Goal: Information Seeking & Learning: Learn about a topic

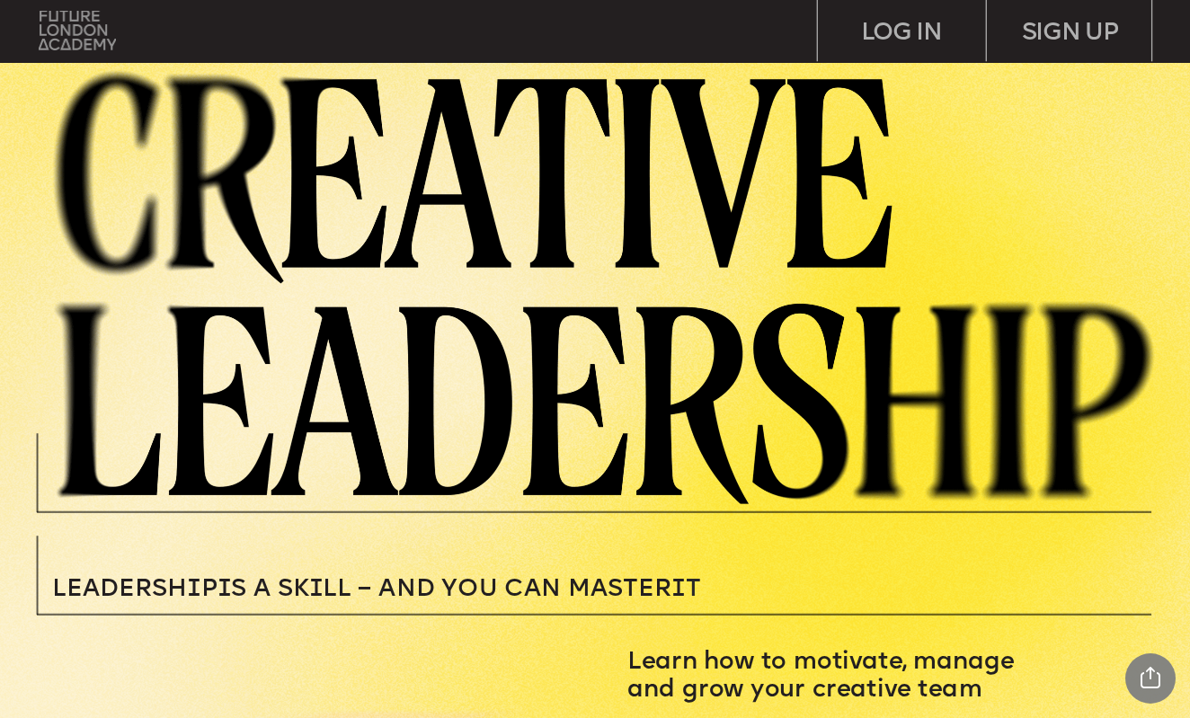
click at [102, 39] on img at bounding box center [78, 31] width 78 height 40
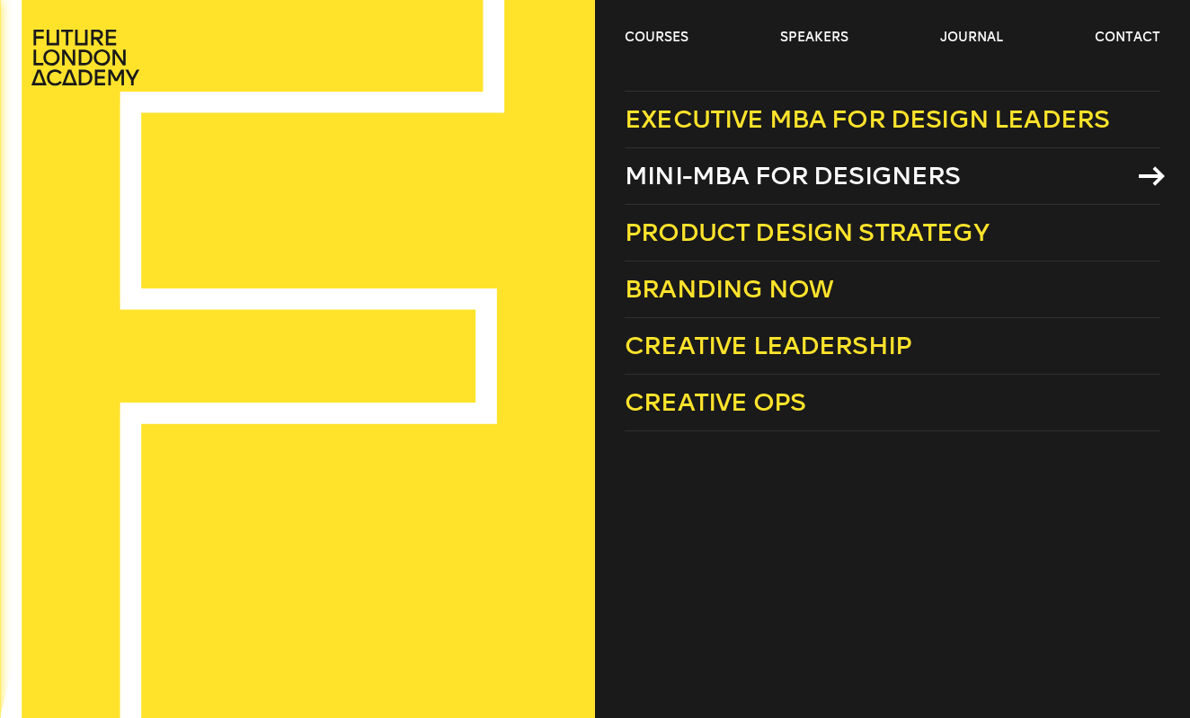
click at [700, 191] on link "Mini-MBA for Designers" at bounding box center [893, 176] width 536 height 57
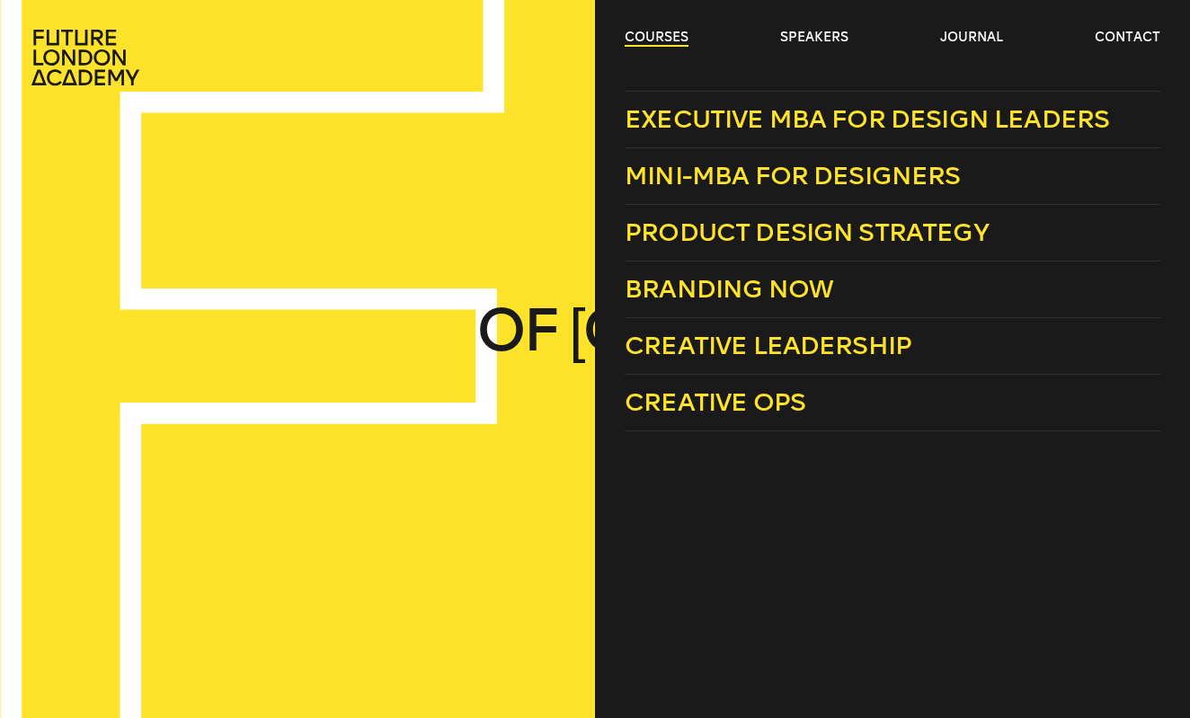
click at [660, 40] on link "courses" at bounding box center [657, 38] width 64 height 18
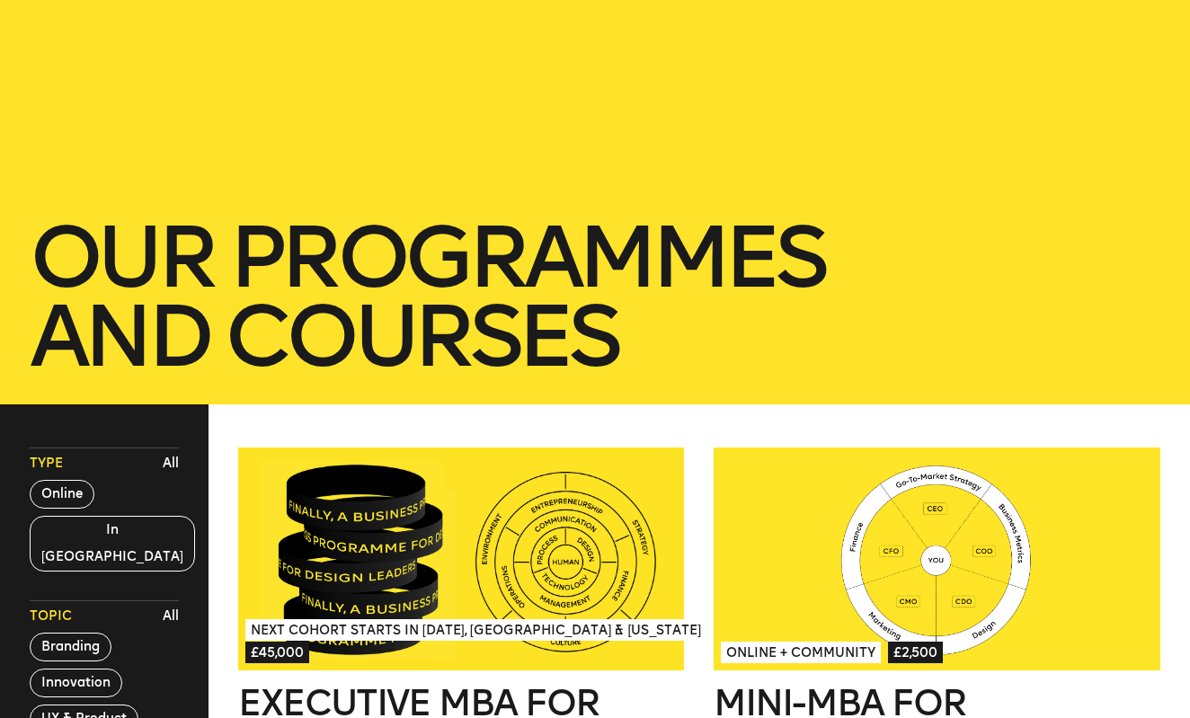
scroll to position [227, 0]
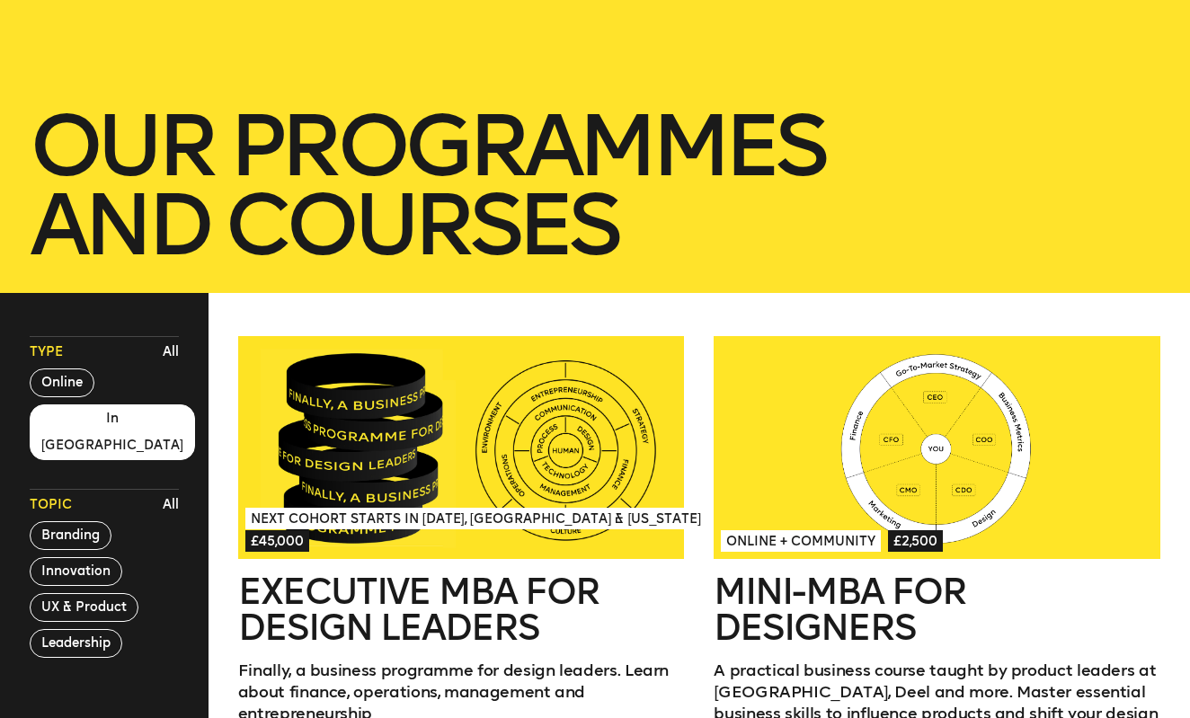
click at [88, 416] on button "In London" at bounding box center [112, 433] width 165 height 56
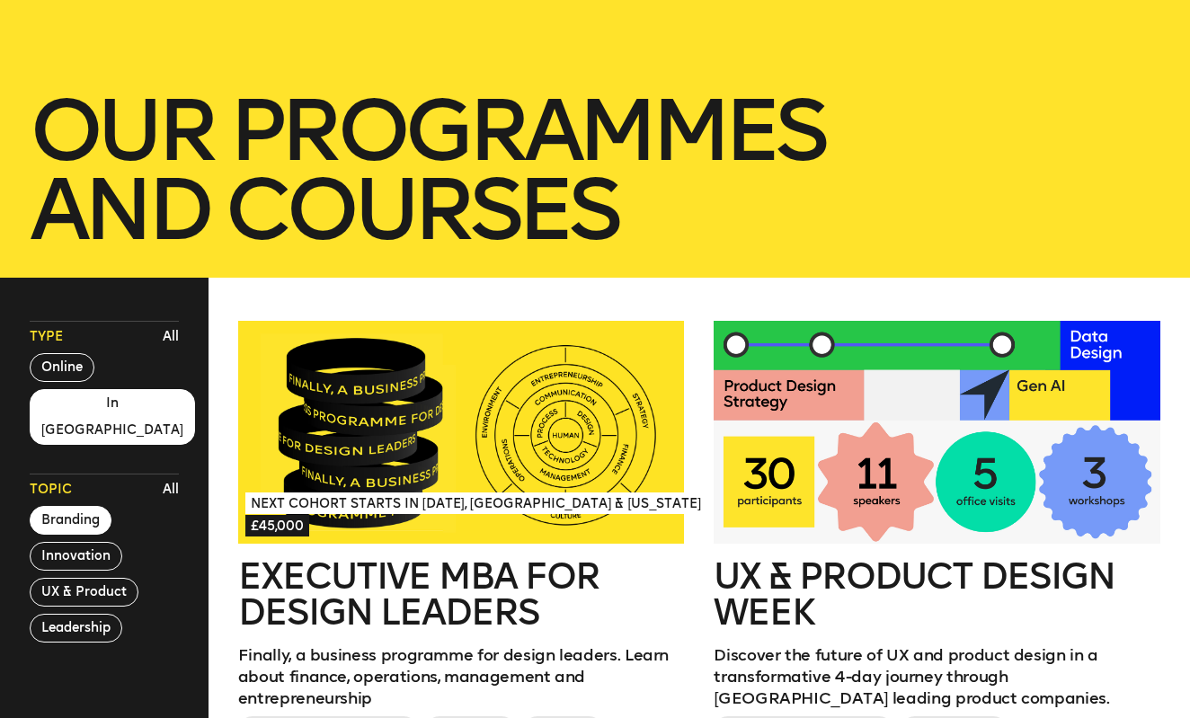
click at [92, 506] on button "Branding" at bounding box center [71, 520] width 82 height 29
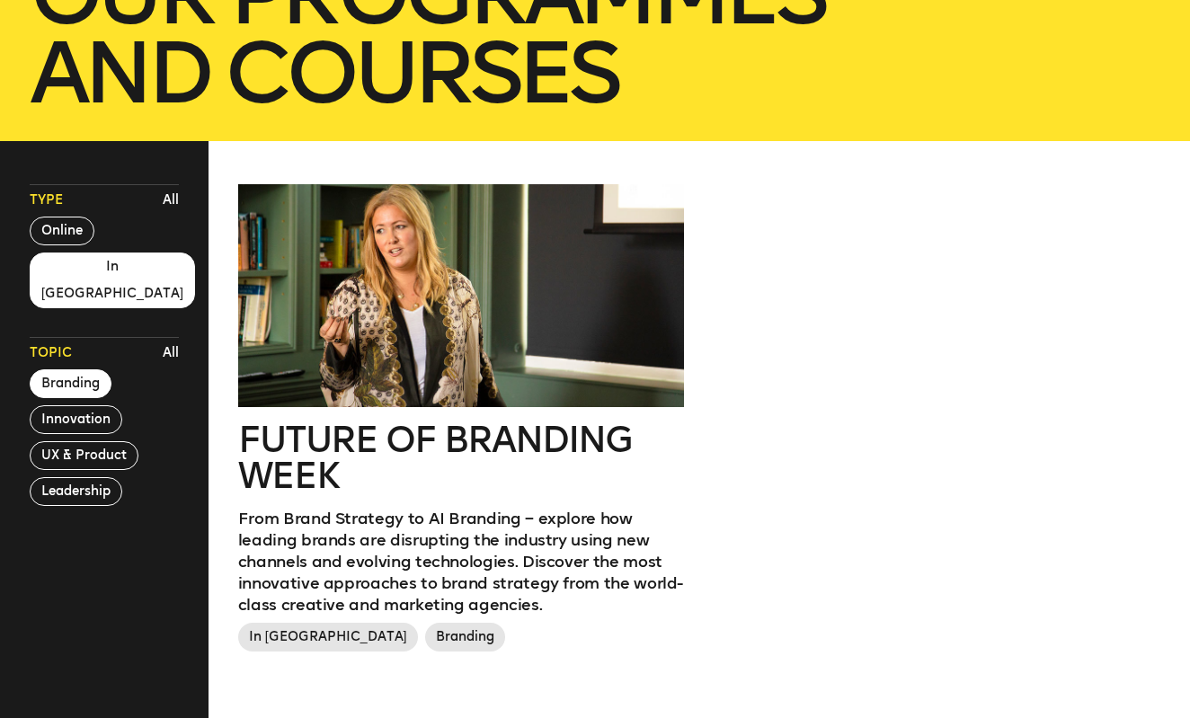
scroll to position [501, 0]
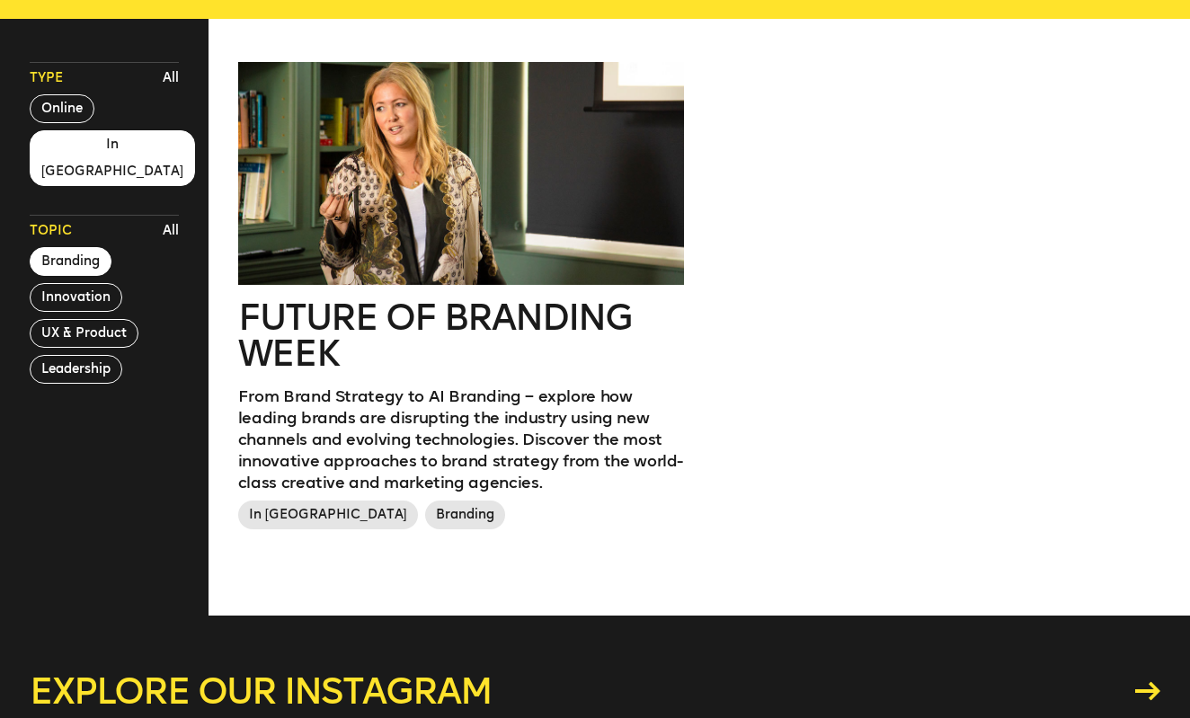
click at [301, 342] on h2 "Future of branding week" at bounding box center [461, 335] width 447 height 72
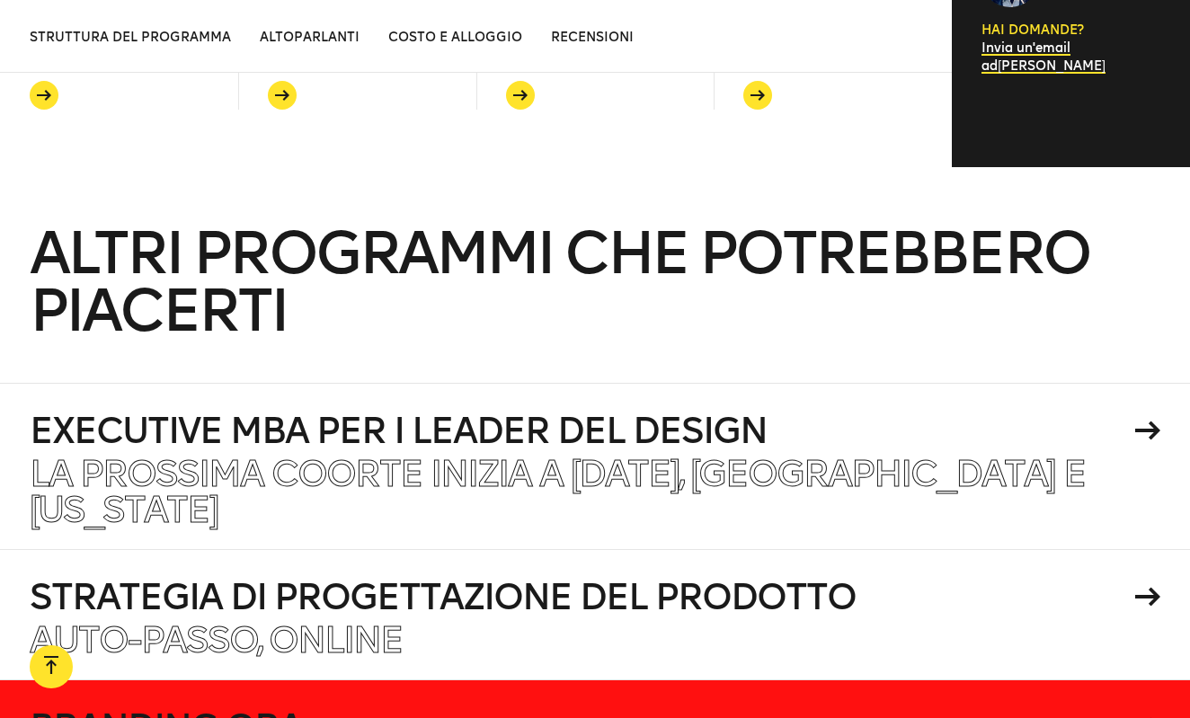
scroll to position [6643, 0]
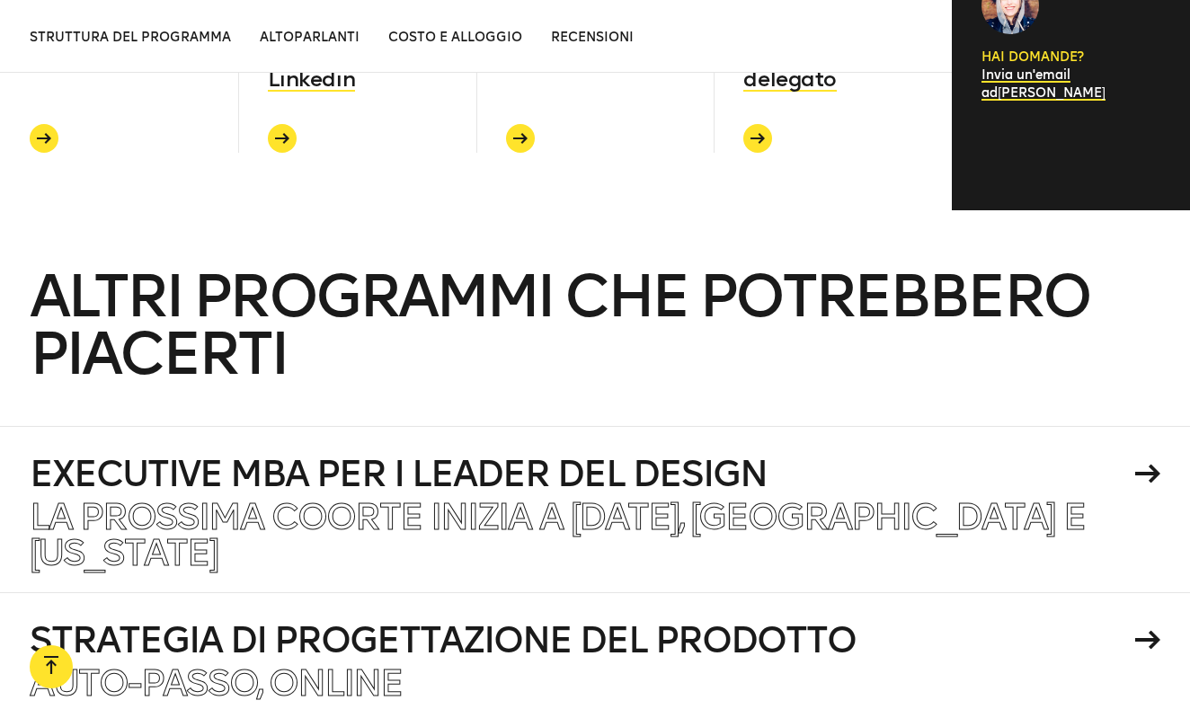
drag, startPoint x: 128, startPoint y: 52, endPoint x: 788, endPoint y: 98, distance: 661.6
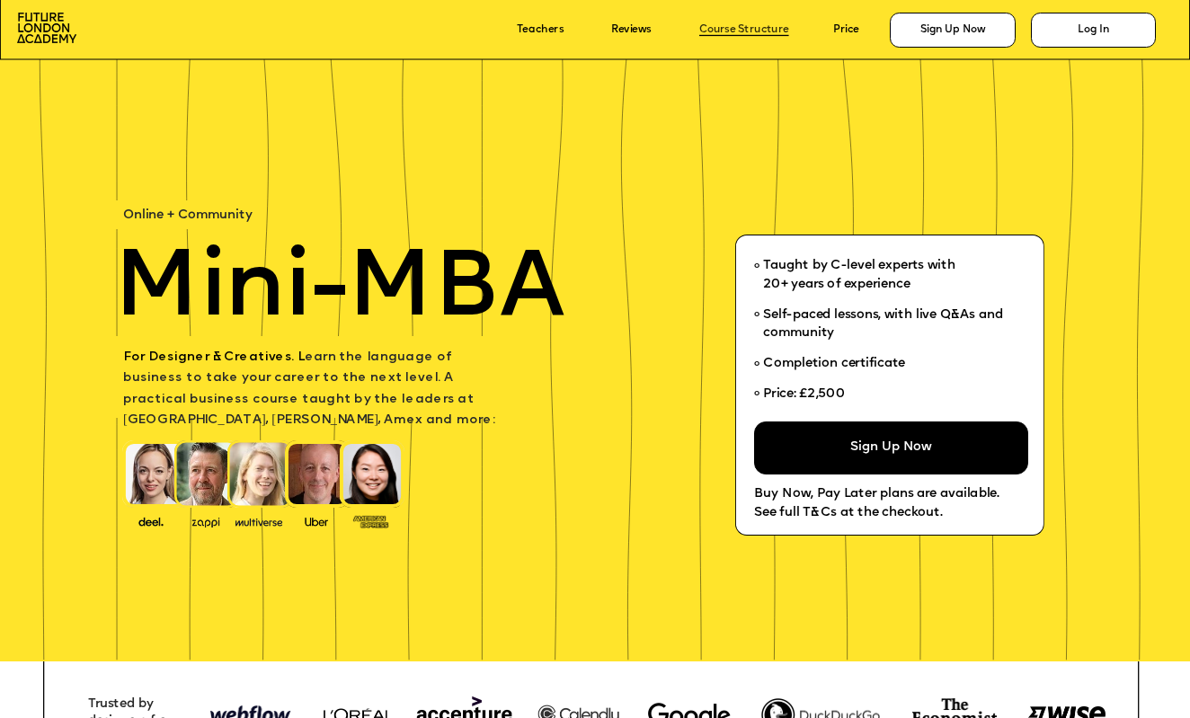
click at [738, 33] on link "Course Structure" at bounding box center [745, 30] width 90 height 12
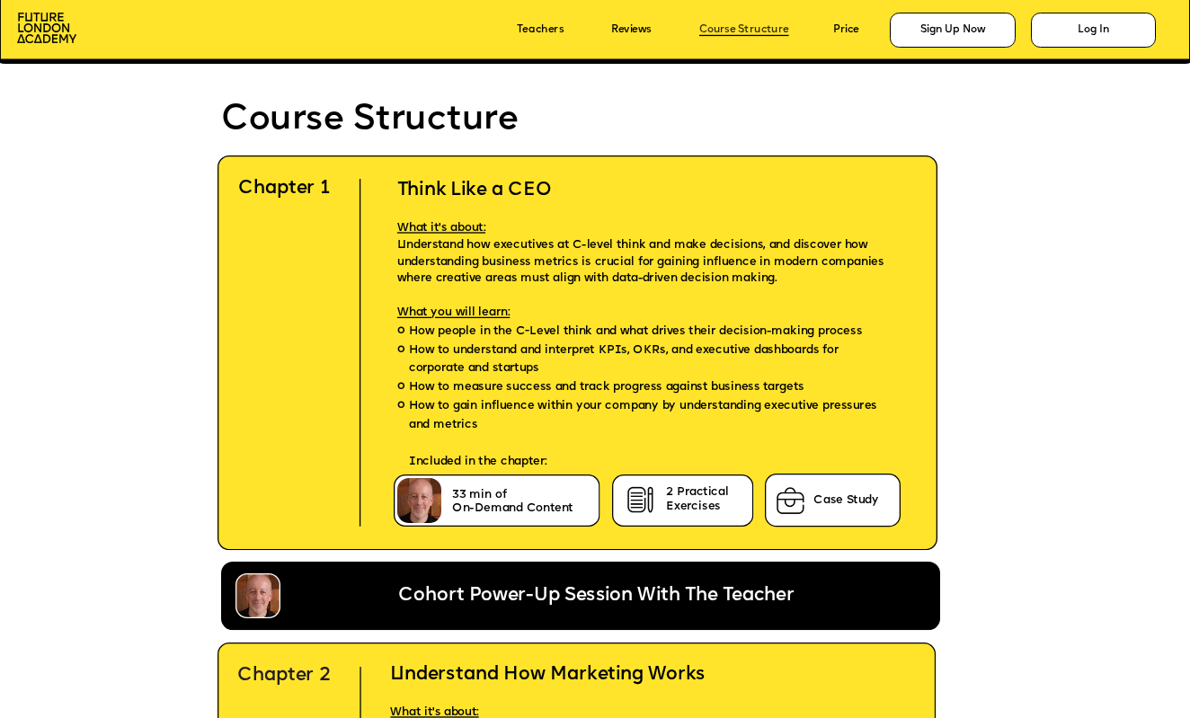
scroll to position [3740, 0]
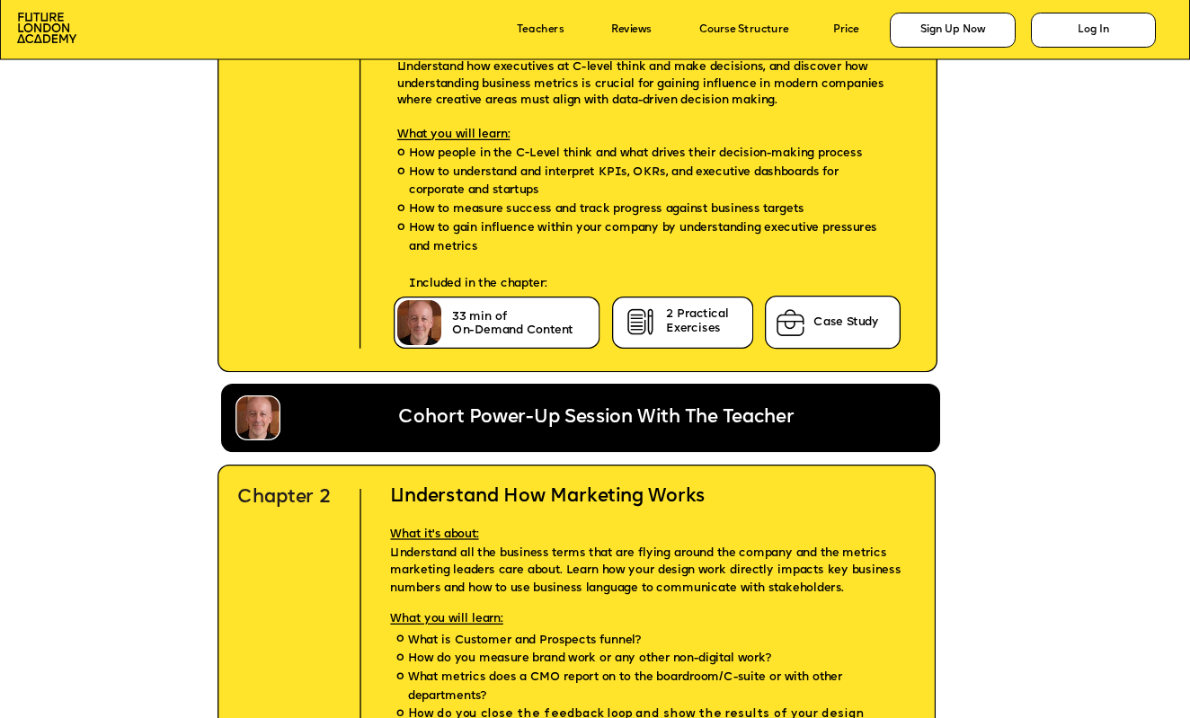
click at [555, 39] on p "Teachers" at bounding box center [554, 30] width 75 height 21
click at [551, 30] on link "Teachers" at bounding box center [540, 30] width 47 height 12
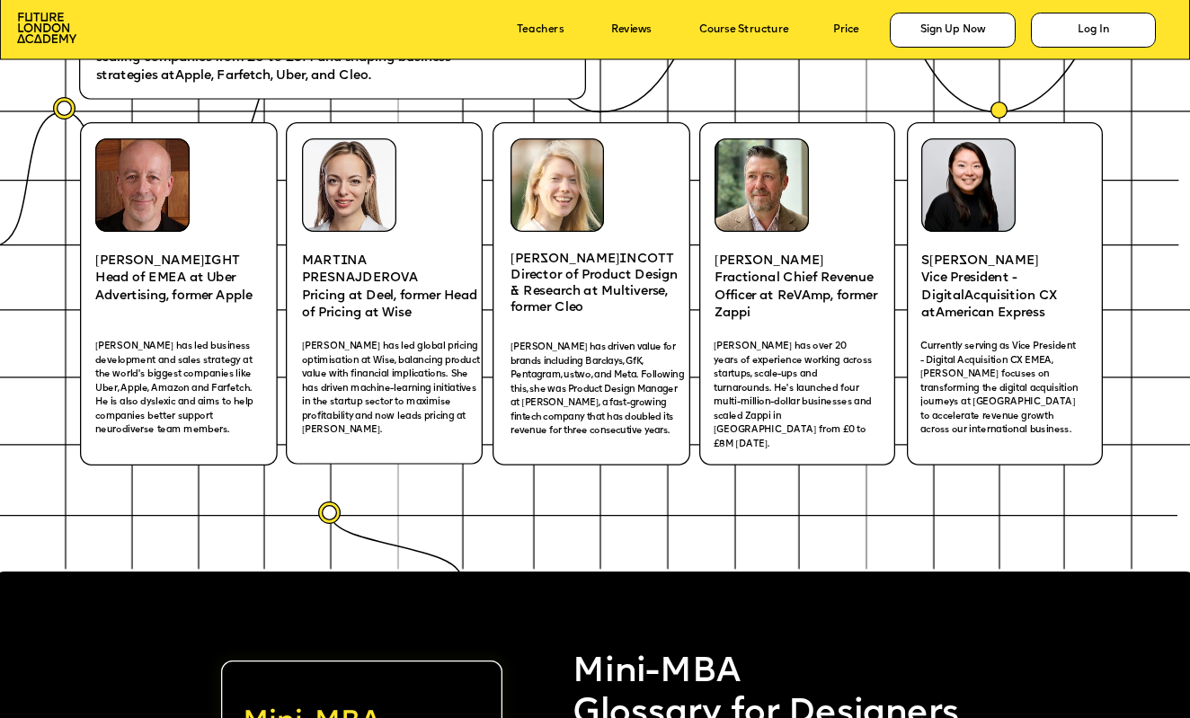
scroll to position [2423, 0]
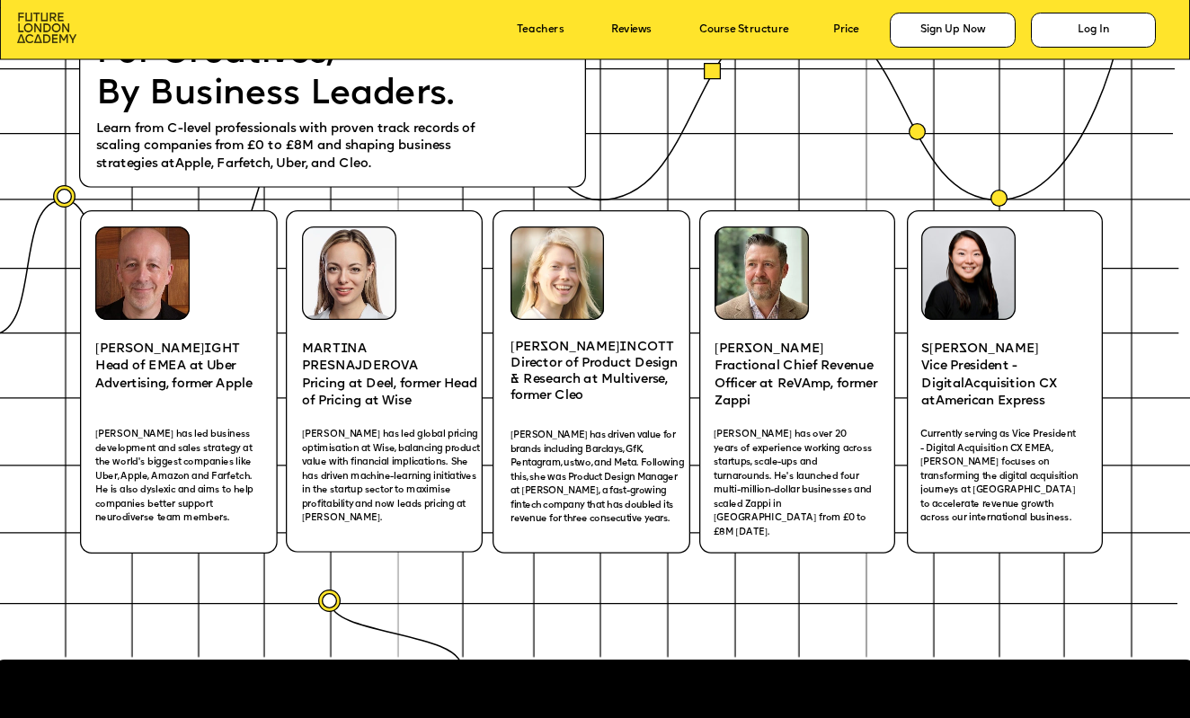
click at [68, 30] on img at bounding box center [46, 28] width 59 height 31
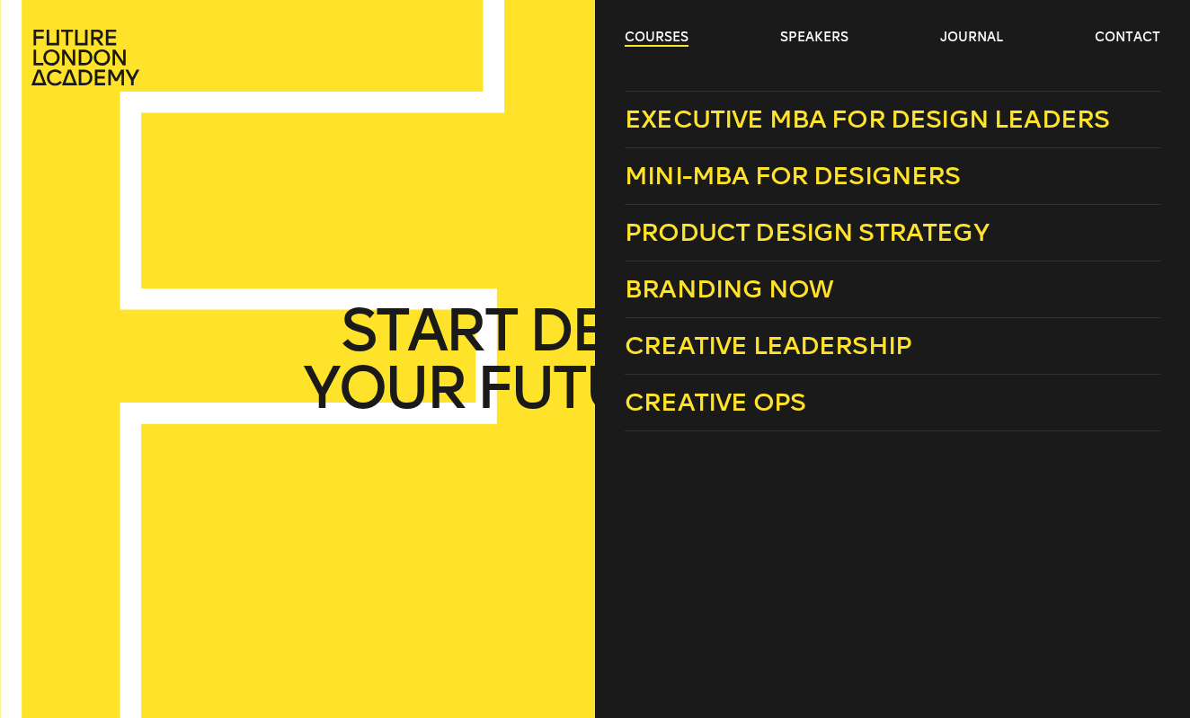
click at [682, 36] on link "courses" at bounding box center [657, 38] width 64 height 18
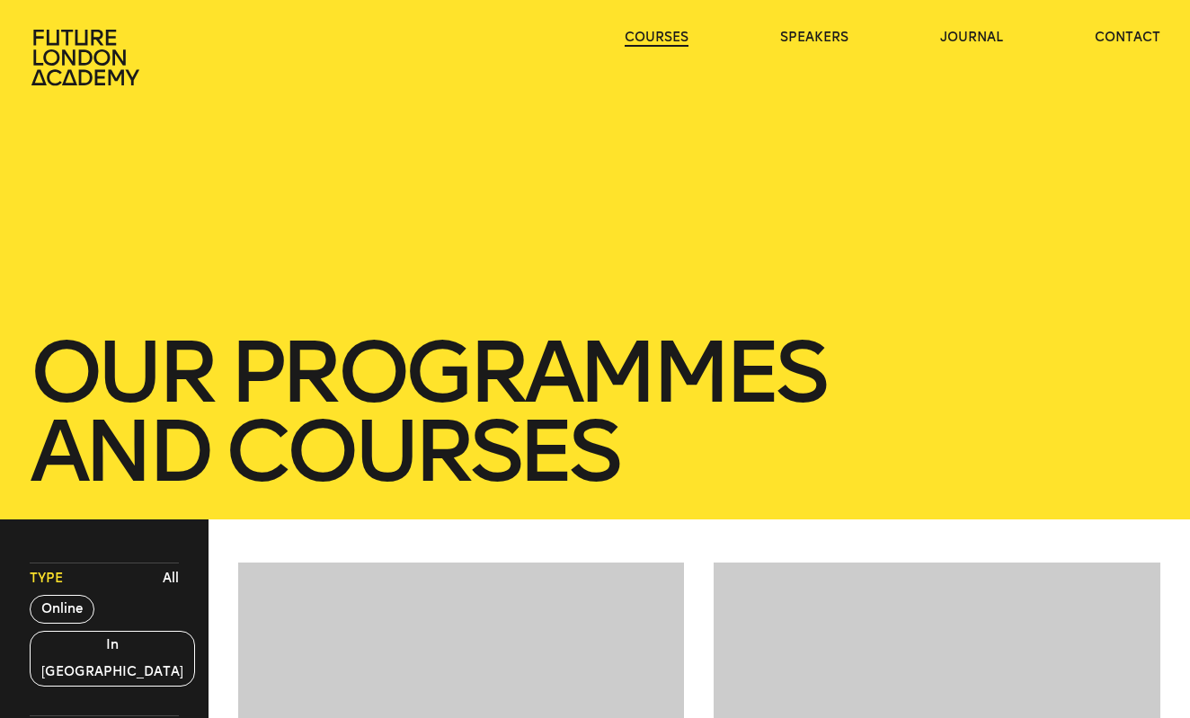
click at [682, 36] on link "courses" at bounding box center [657, 38] width 64 height 18
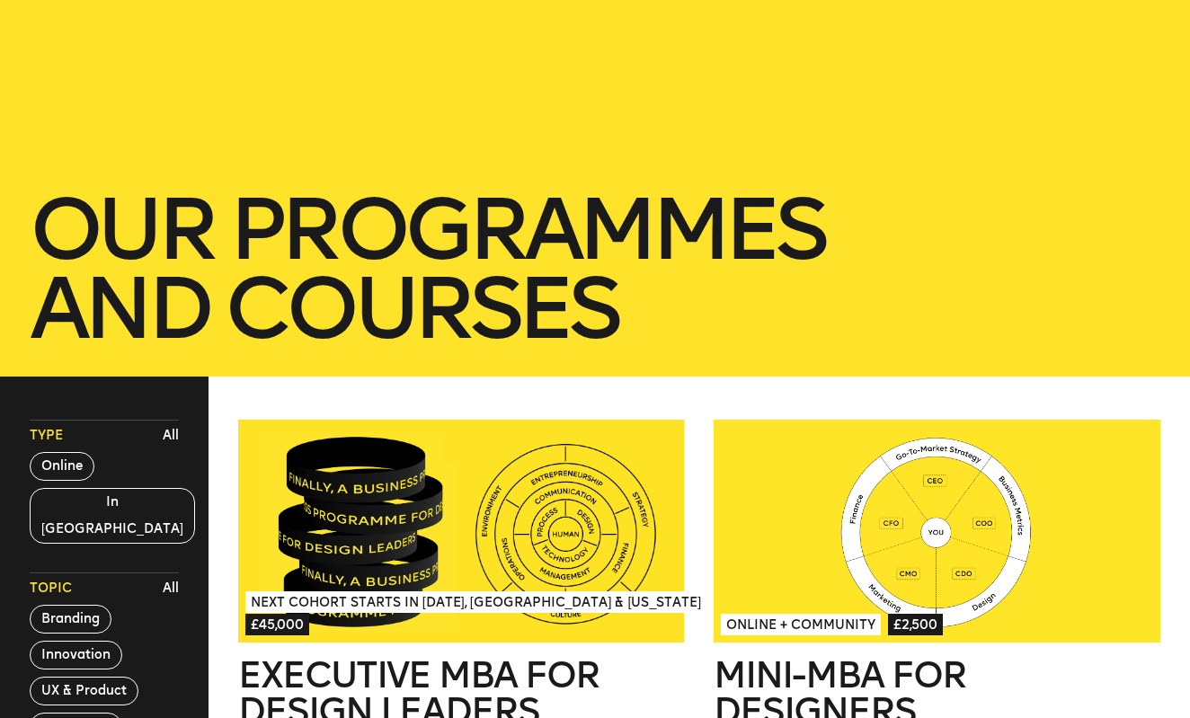
scroll to position [147, 0]
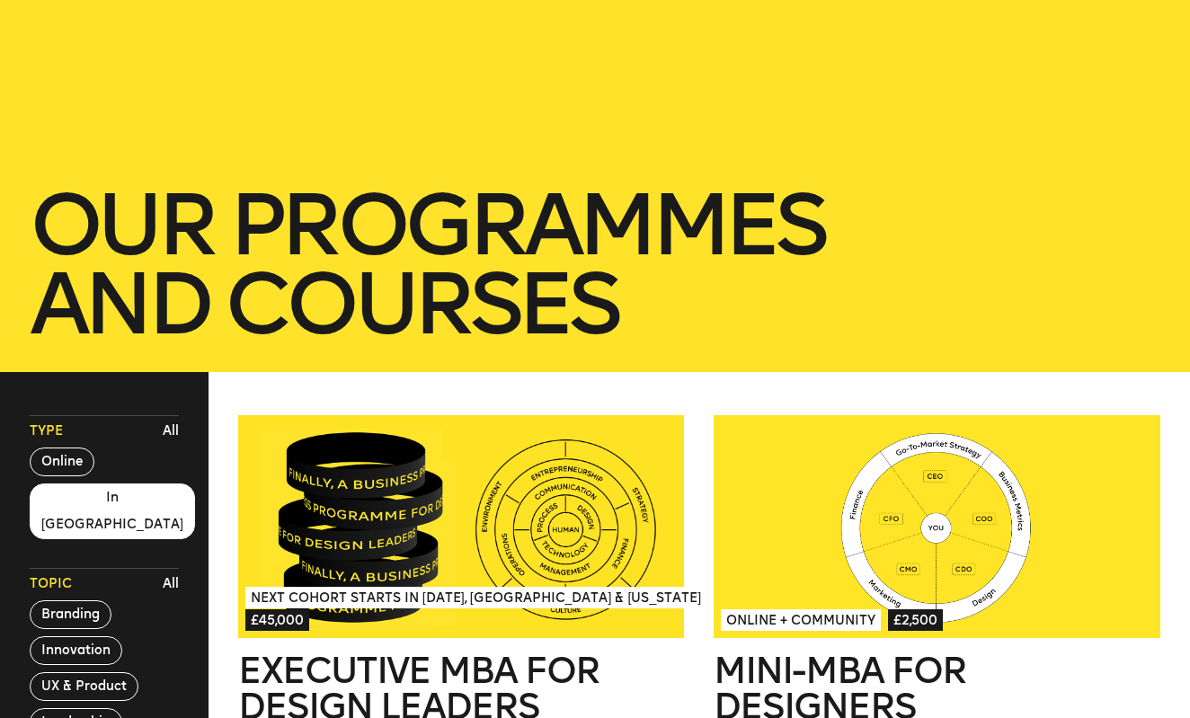
click at [69, 508] on button "In London" at bounding box center [112, 512] width 165 height 56
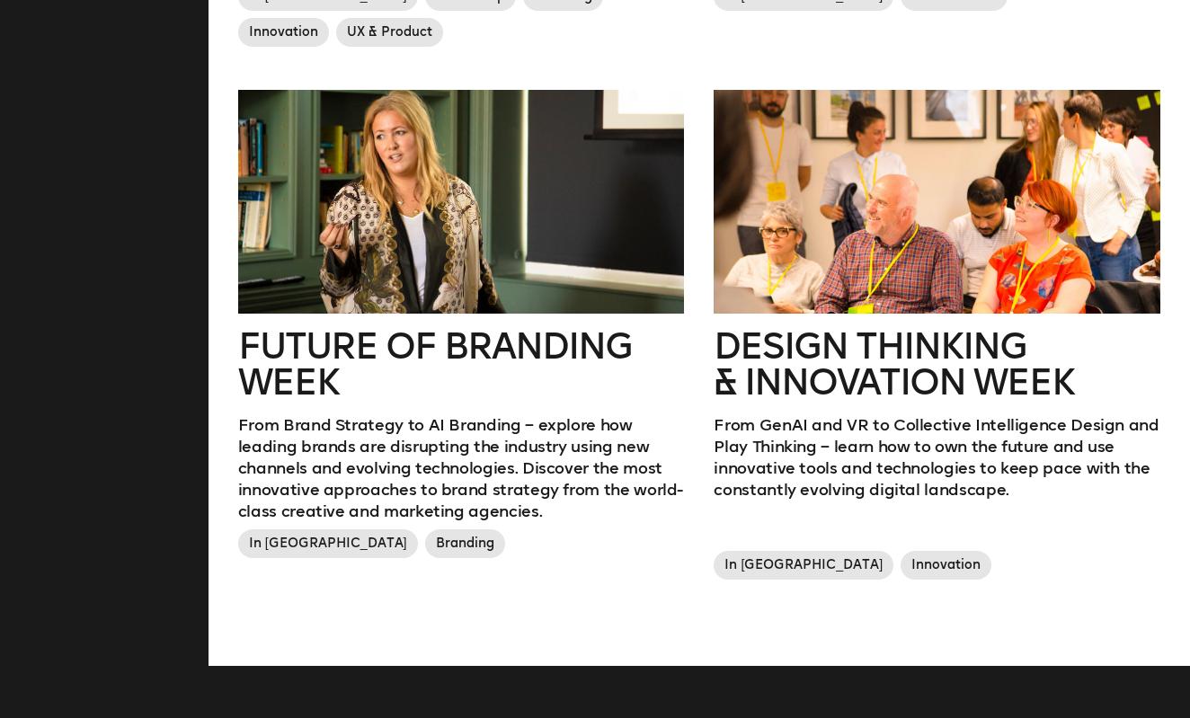
scroll to position [978, 0]
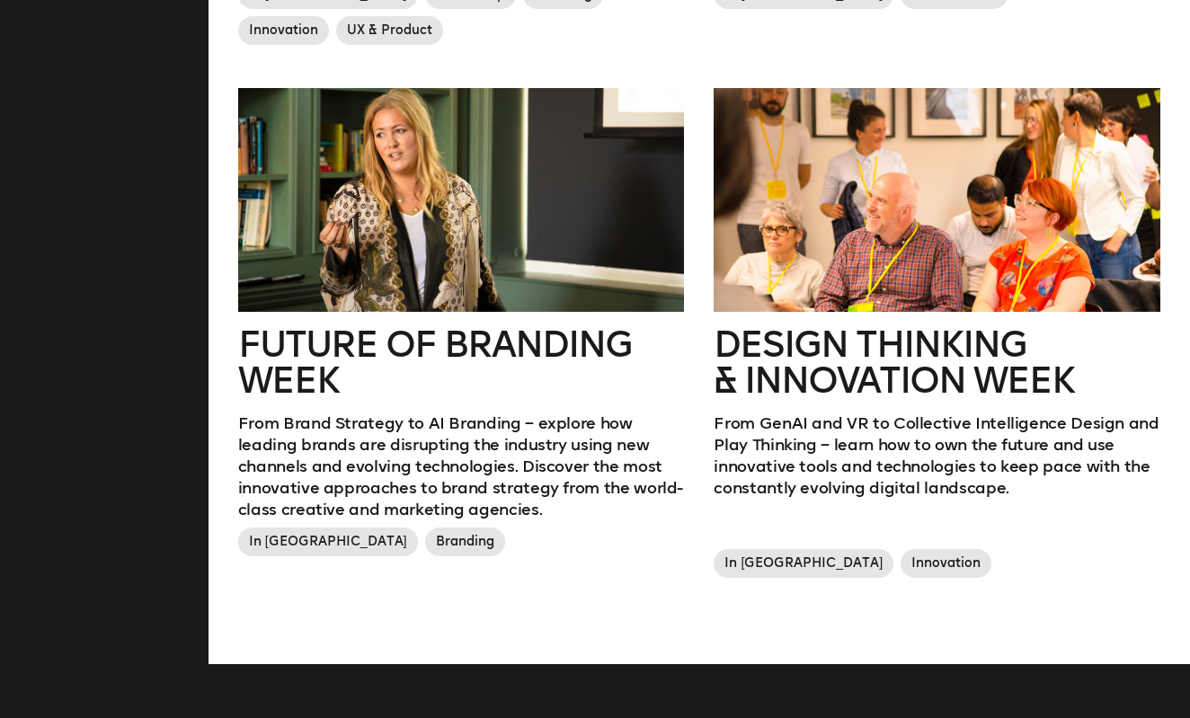
click at [302, 343] on h2 "Future of branding week" at bounding box center [461, 362] width 447 height 72
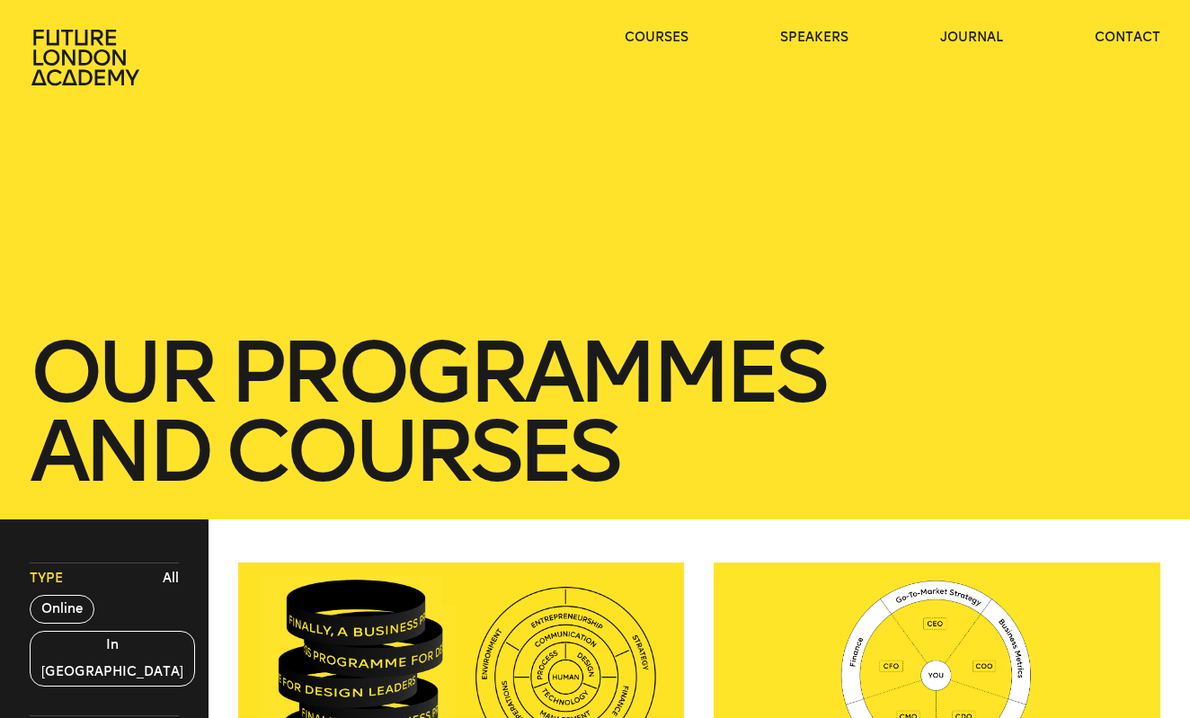
scroll to position [111, 0]
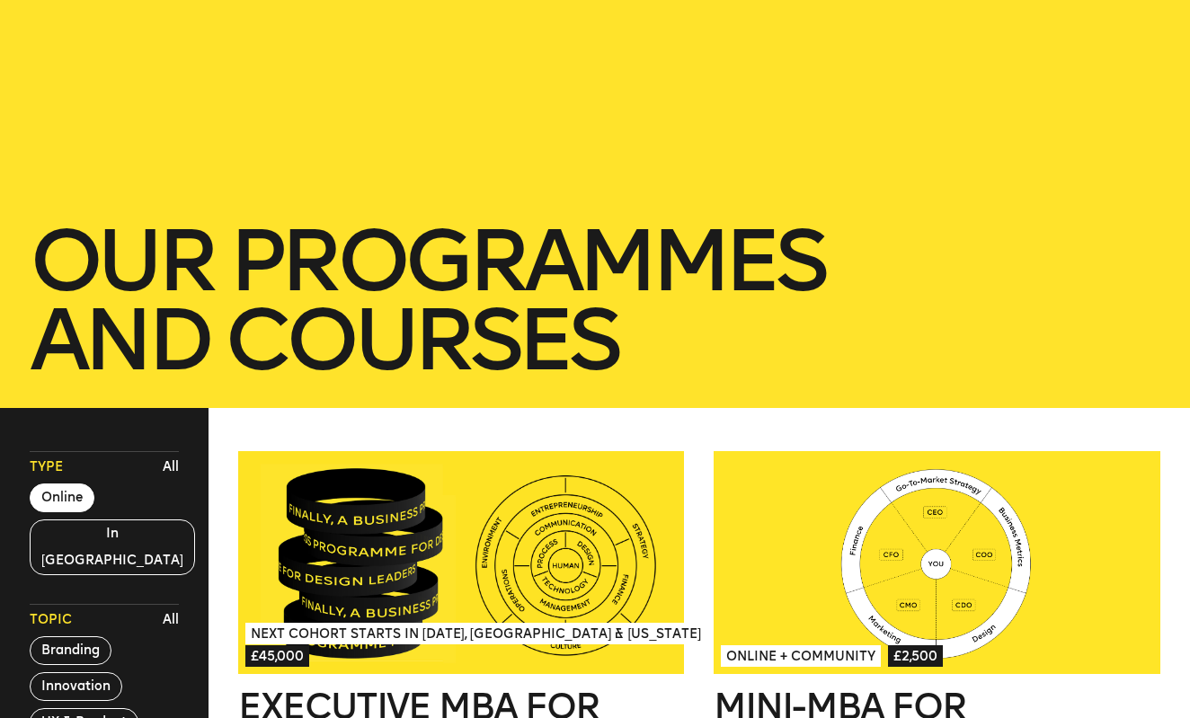
click at [50, 507] on button "Online" at bounding box center [62, 498] width 65 height 29
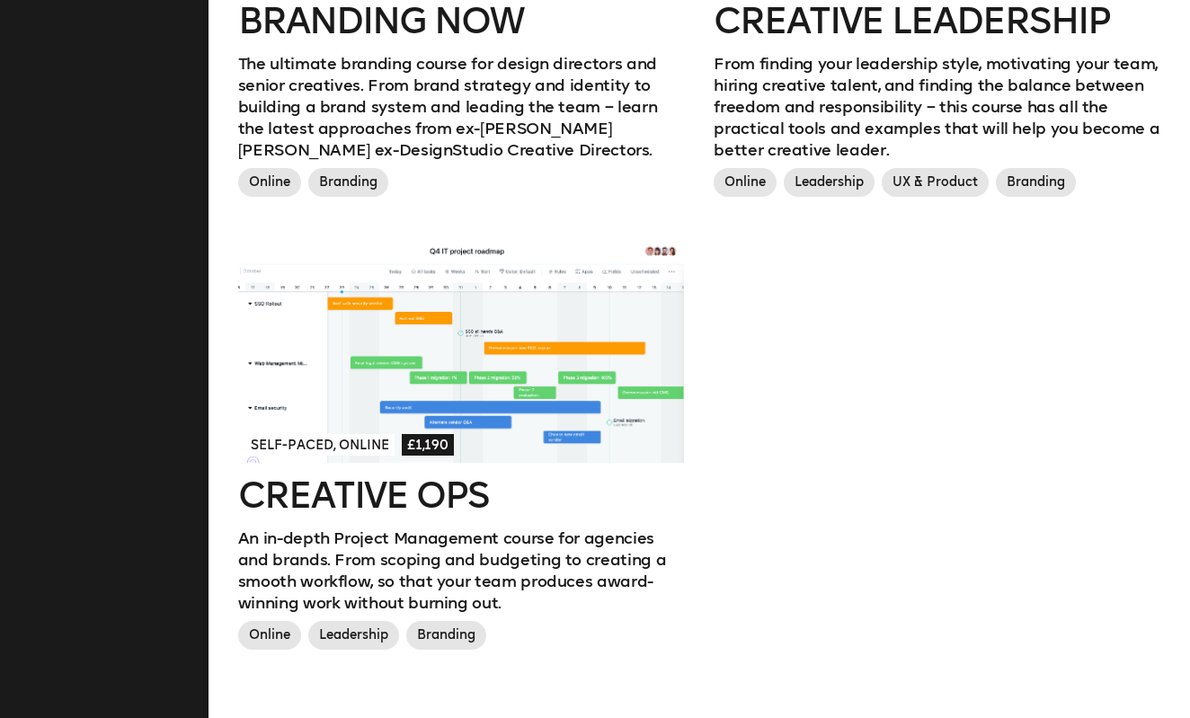
scroll to position [177, 0]
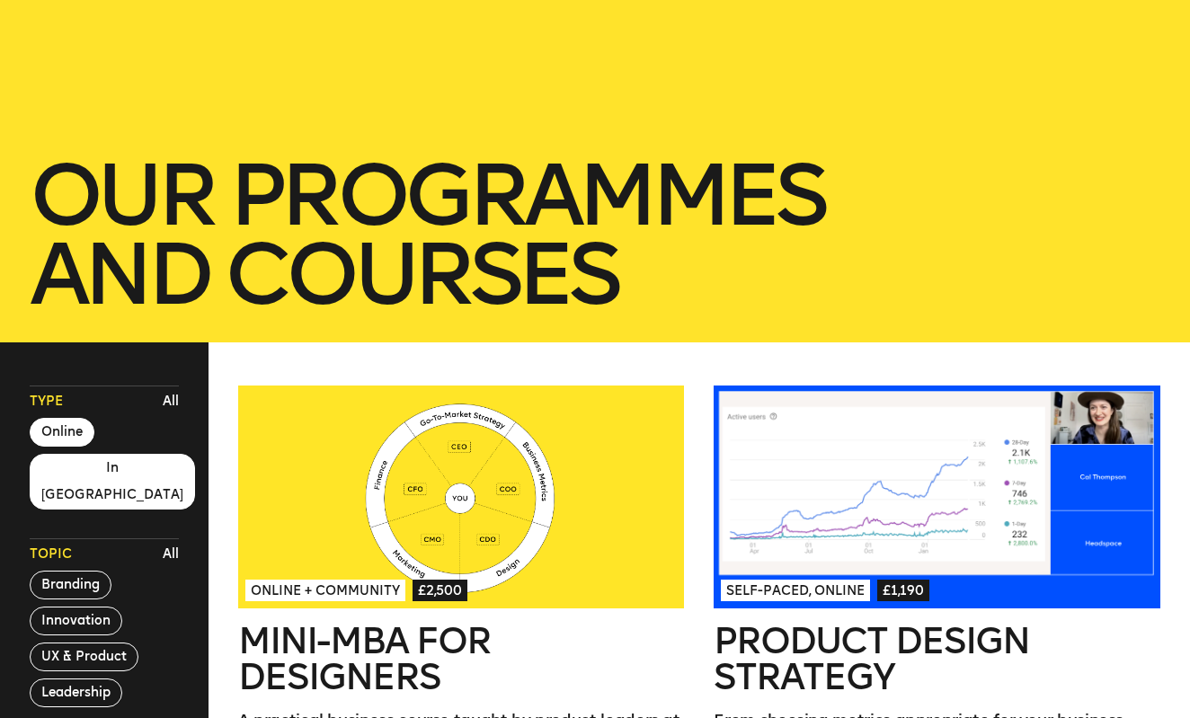
click at [80, 469] on button "In London" at bounding box center [112, 482] width 165 height 56
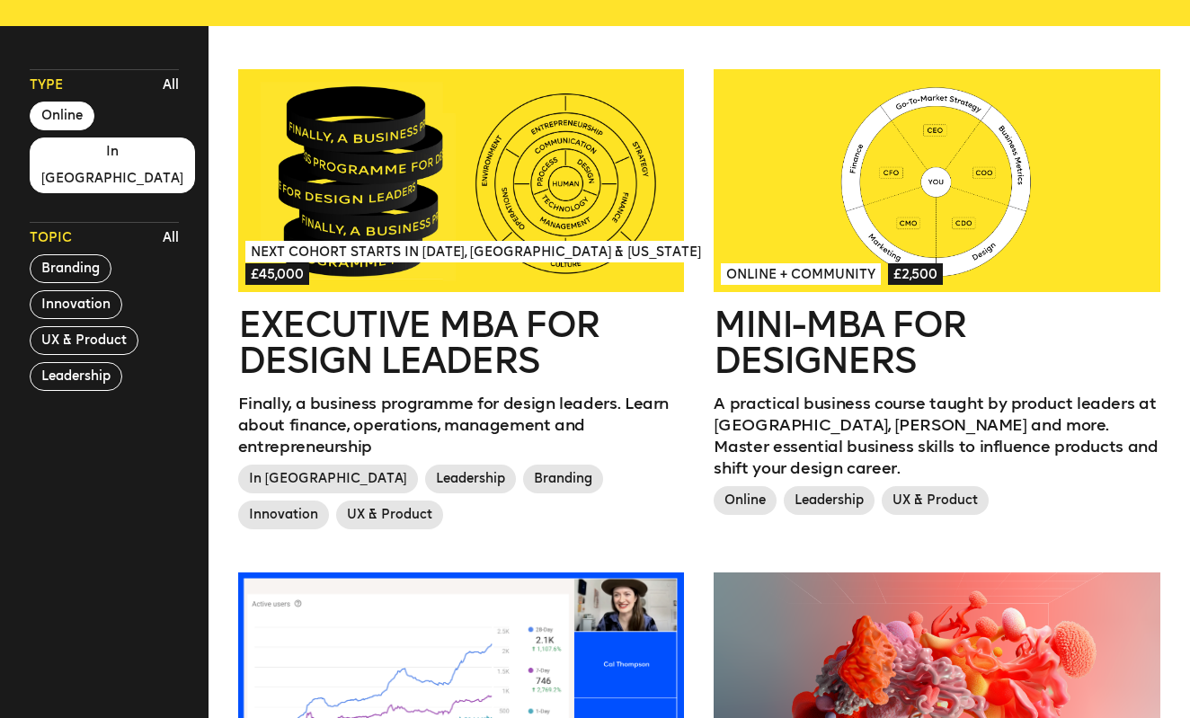
scroll to position [495, 0]
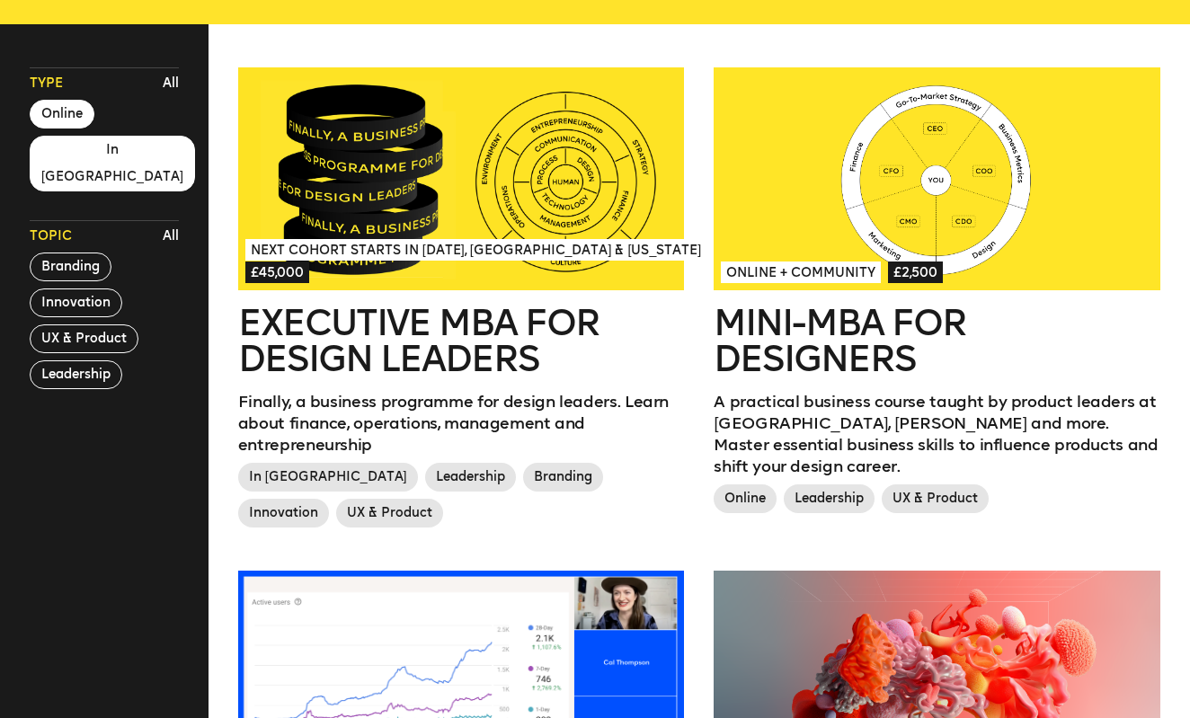
click at [320, 351] on h2 "Executive MBA for Design Leaders" at bounding box center [461, 341] width 447 height 72
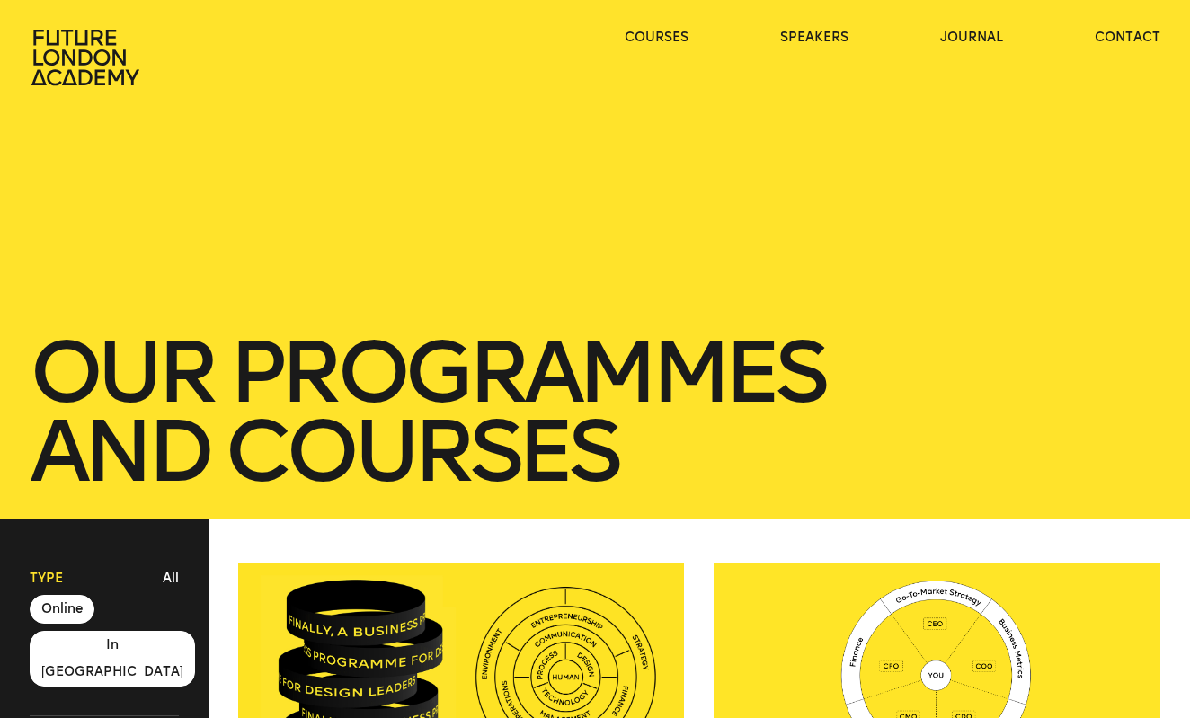
scroll to position [0, 0]
click at [93, 618] on div "Type All Online In London" at bounding box center [104, 625] width 149 height 124
click at [80, 611] on button "Online" at bounding box center [62, 609] width 65 height 29
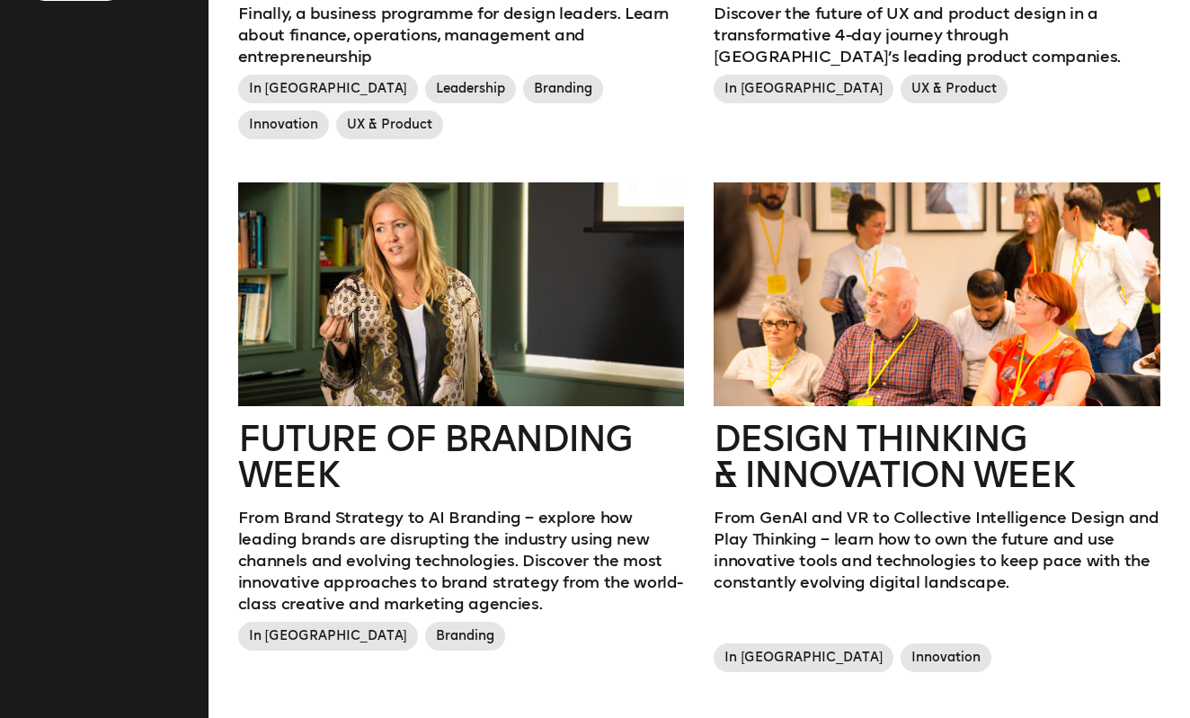
scroll to position [1054, 0]
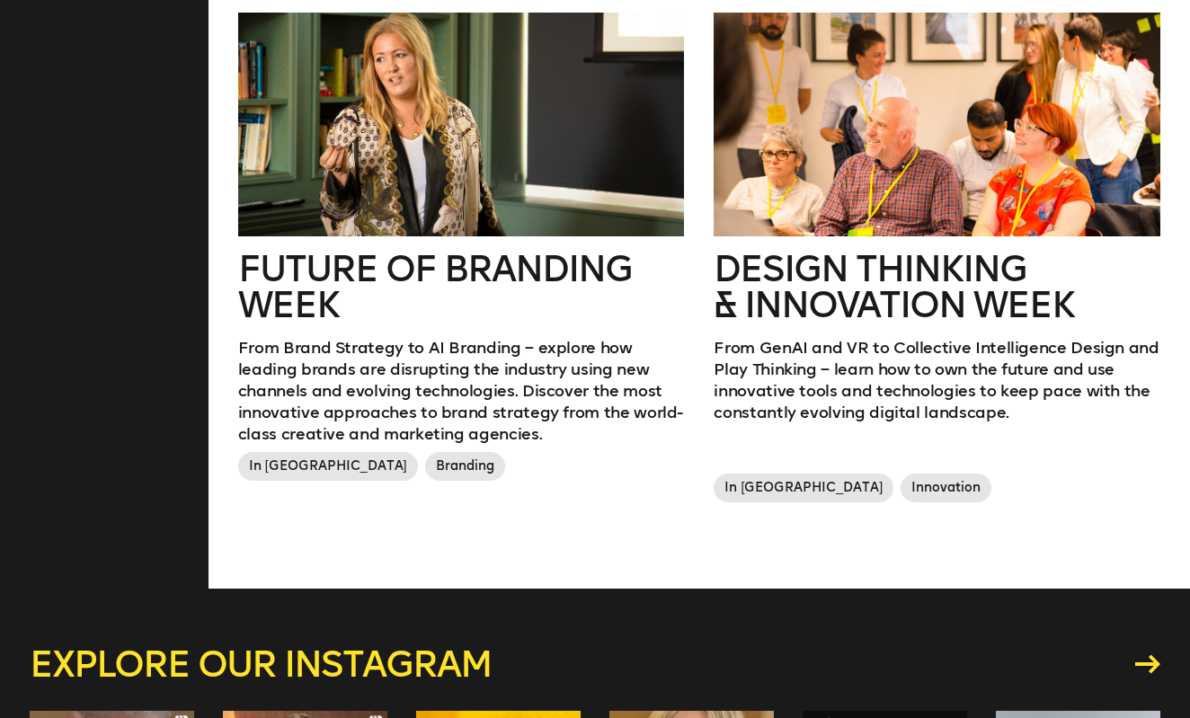
click at [882, 280] on h2 "Design Thinking & innovation Week" at bounding box center [937, 287] width 447 height 72
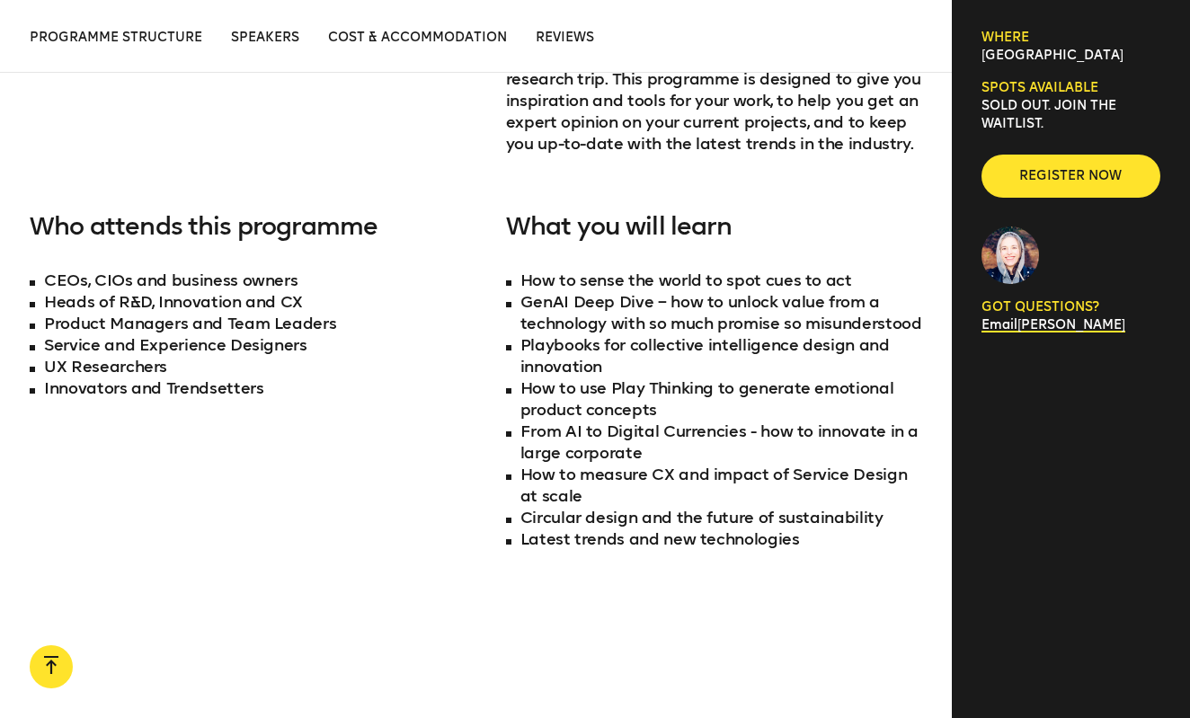
scroll to position [1145, 0]
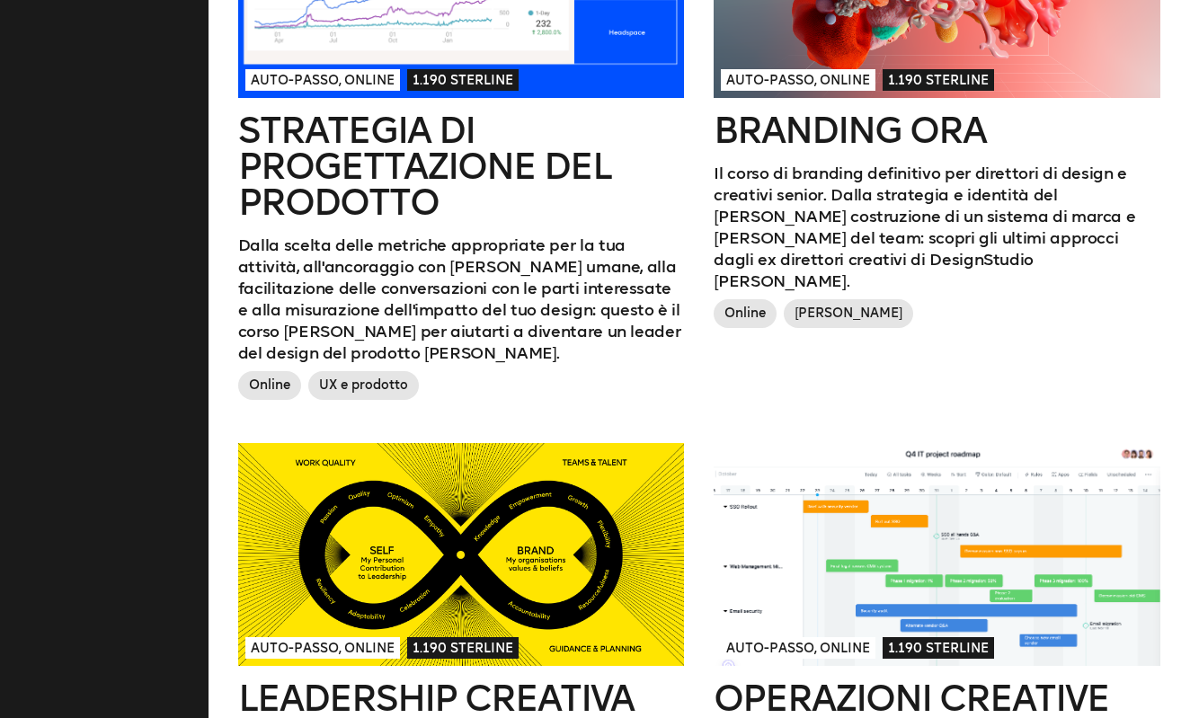
scroll to position [1310, 0]
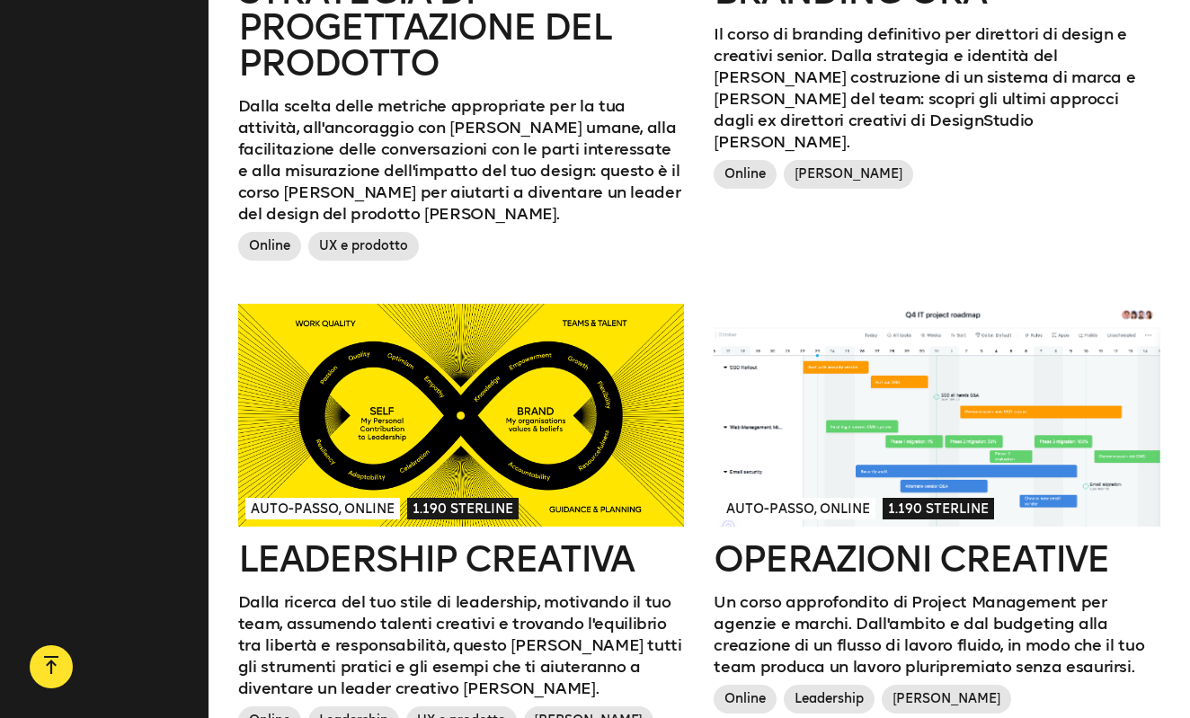
click at [331, 456] on div at bounding box center [461, 415] width 447 height 223
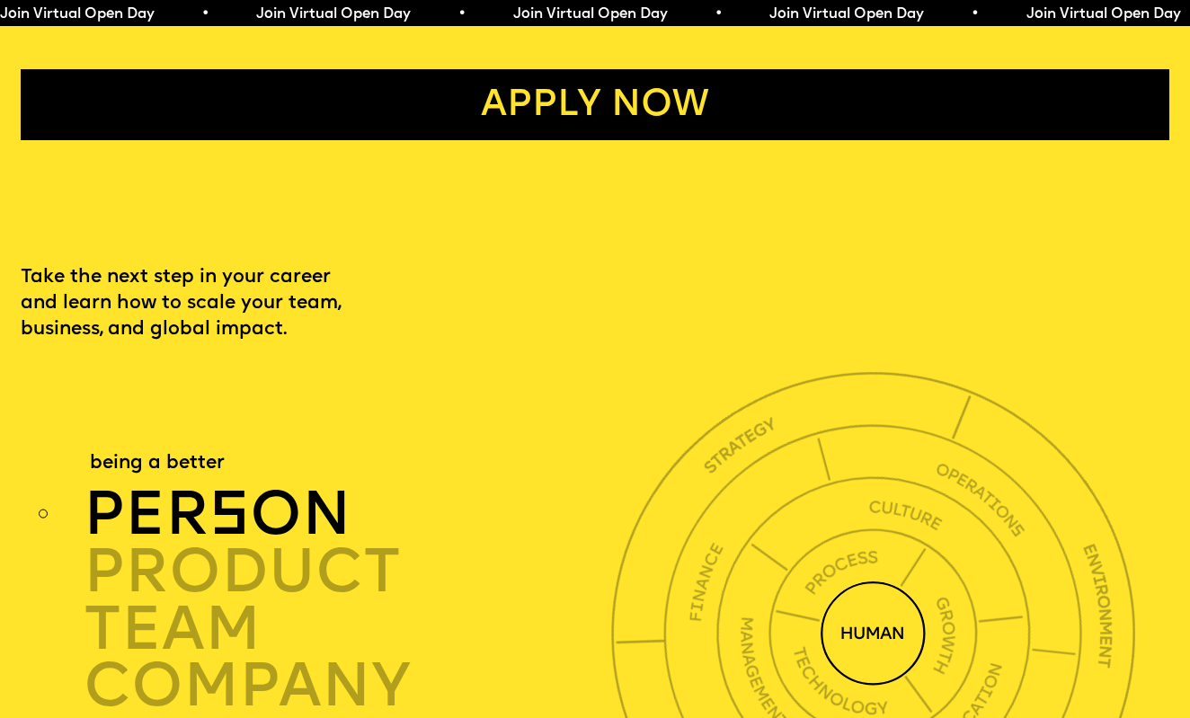
scroll to position [4038, 0]
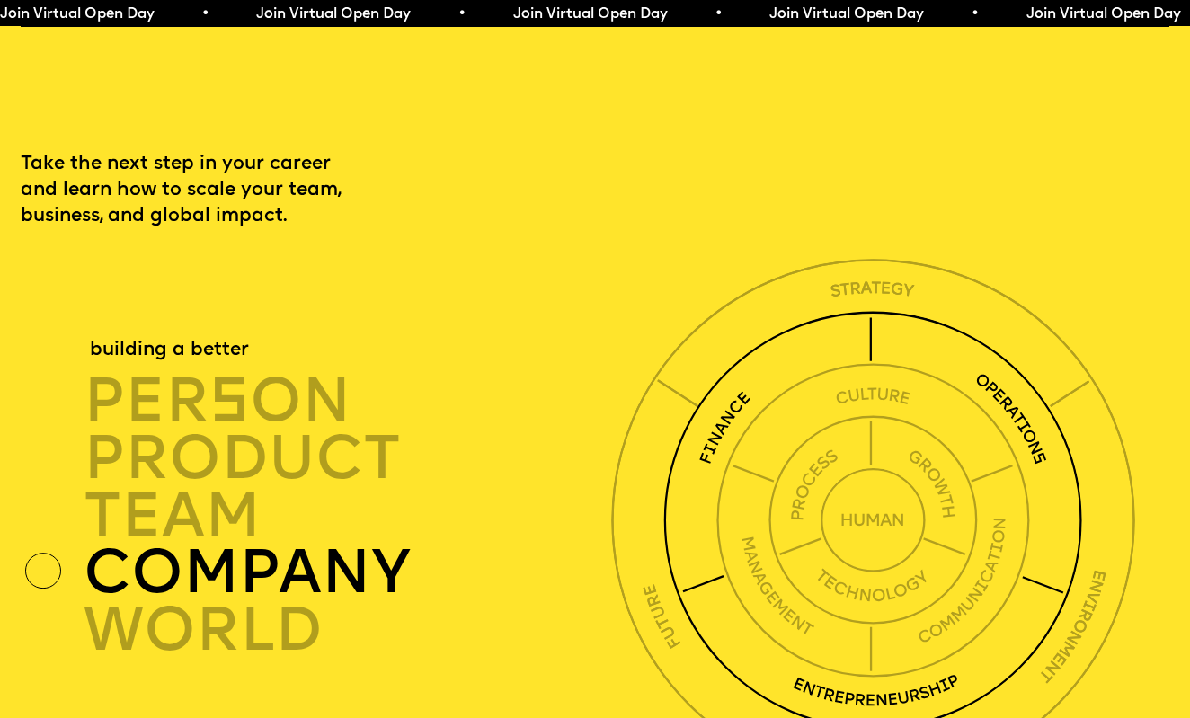
click at [744, 356] on img at bounding box center [873, 520] width 419 height 419
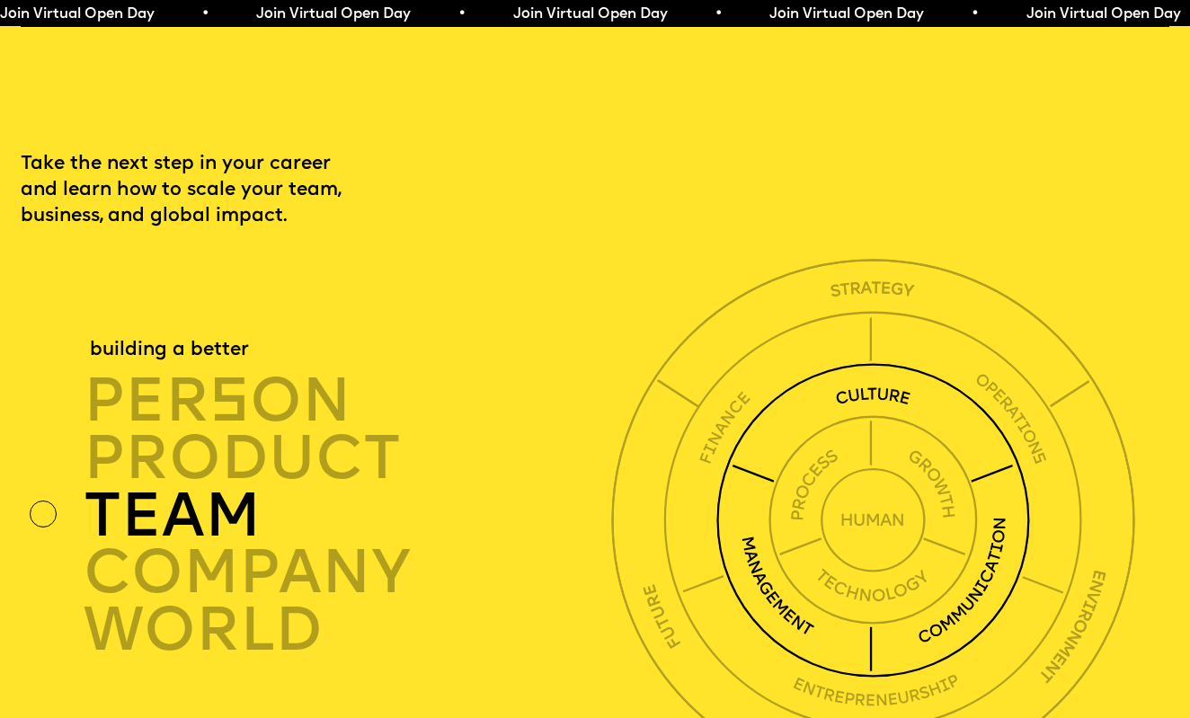
click at [754, 379] on img at bounding box center [874, 520] width 315 height 315
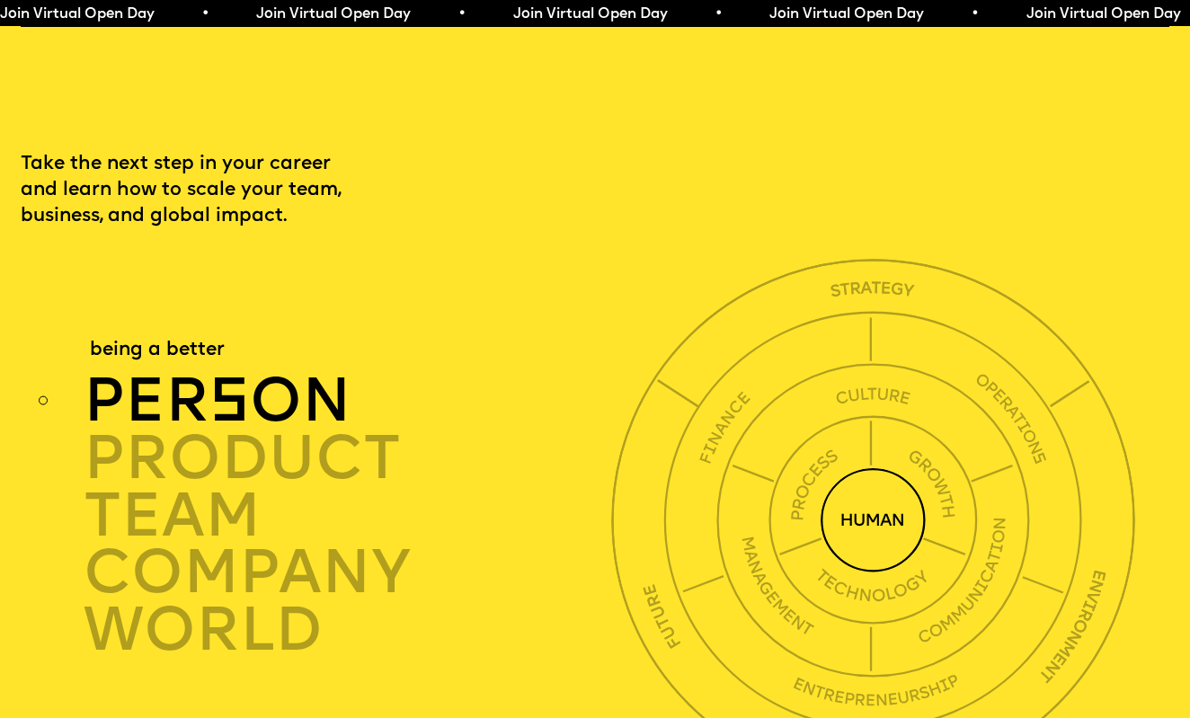
click at [823, 432] on img at bounding box center [874, 520] width 210 height 210
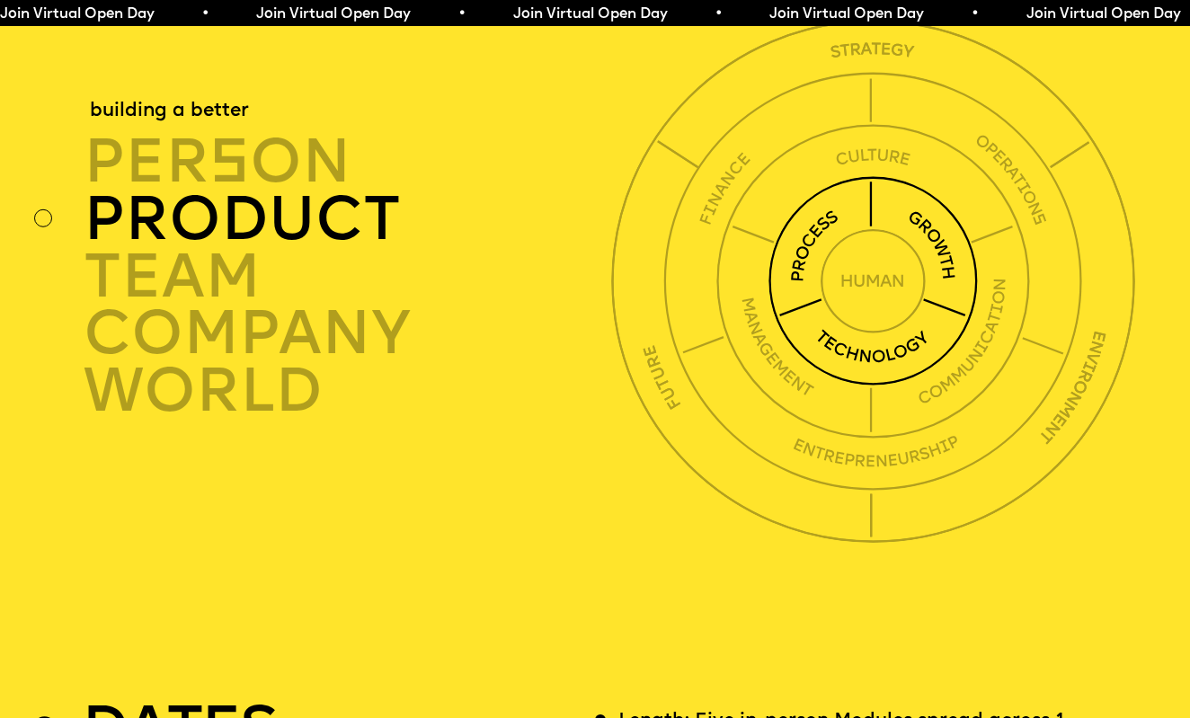
scroll to position [4564, 0]
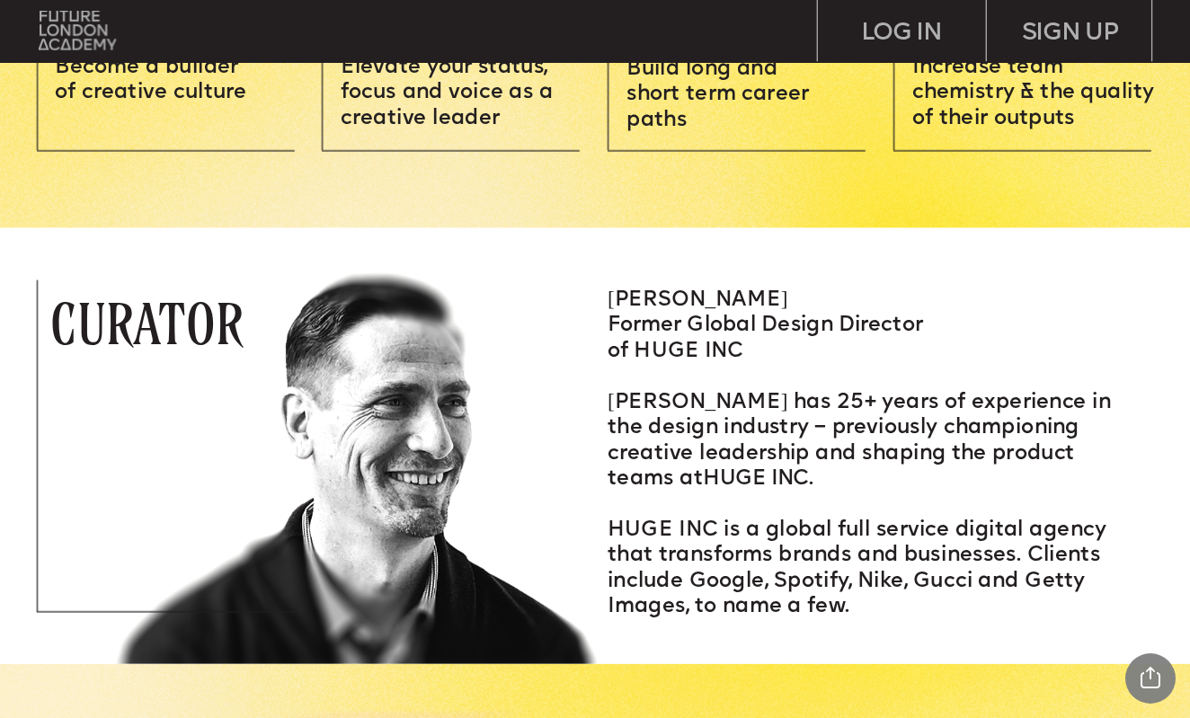
scroll to position [2142, 0]
